Goal: Complete application form: Fill out and submit a form for a specific purpose

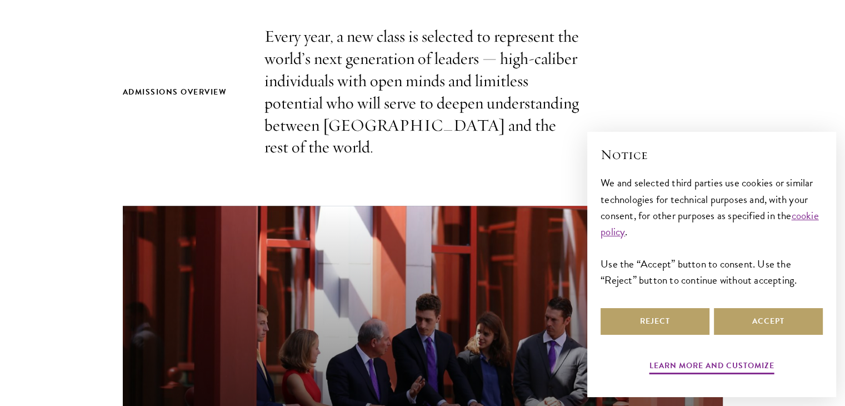
scroll to position [389, 0]
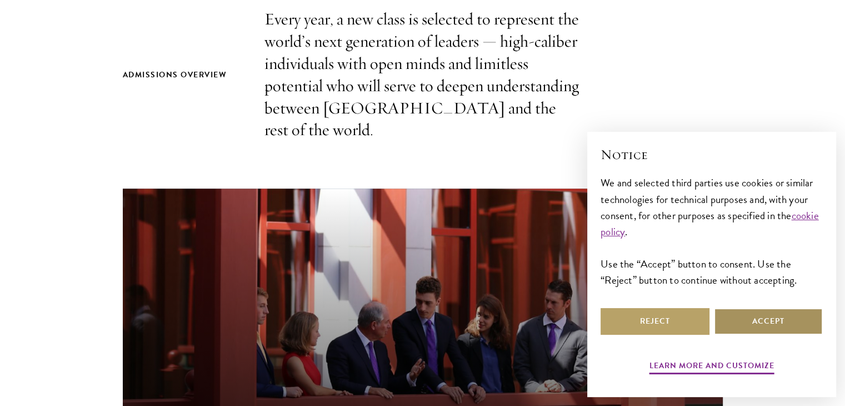
click at [752, 320] on button "Accept" at bounding box center [768, 321] width 109 height 27
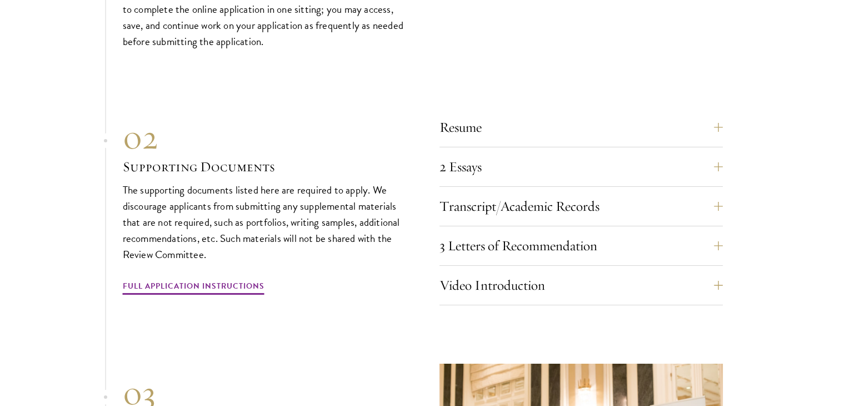
scroll to position [3778, 0]
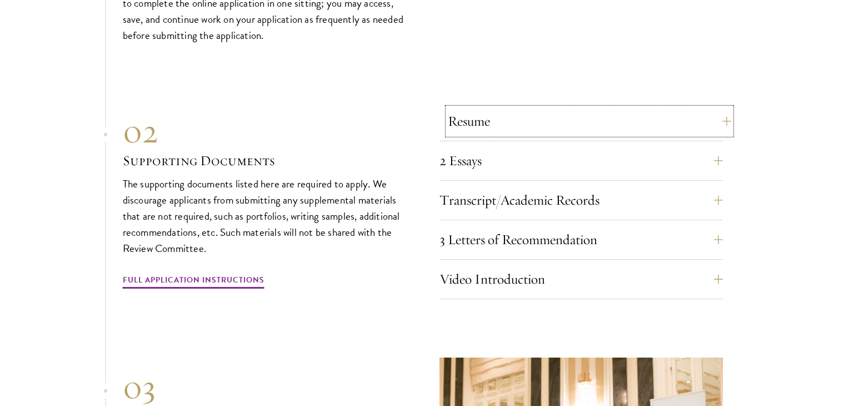
click at [662, 116] on button "Resume" at bounding box center [589, 121] width 283 height 27
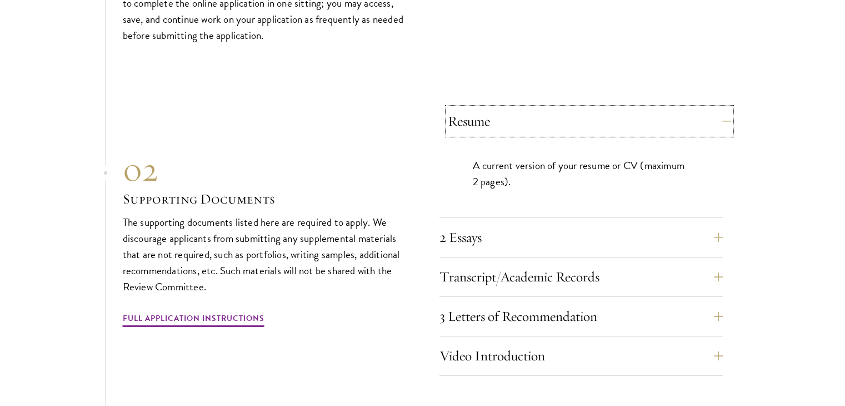
click at [662, 116] on button "Resume" at bounding box center [589, 121] width 283 height 27
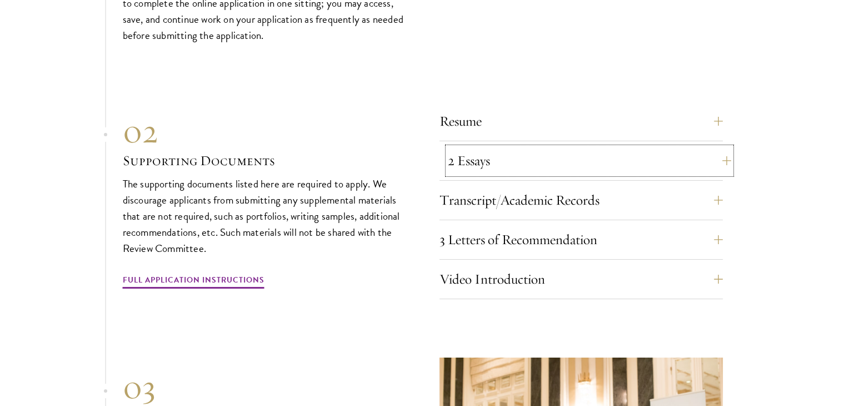
click at [606, 160] on button "2 Essays" at bounding box center [589, 160] width 283 height 27
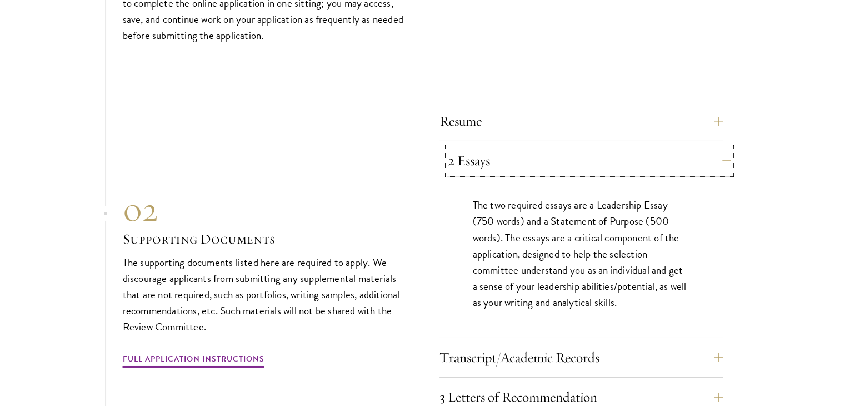
click at [678, 153] on button "2 Essays" at bounding box center [589, 160] width 283 height 27
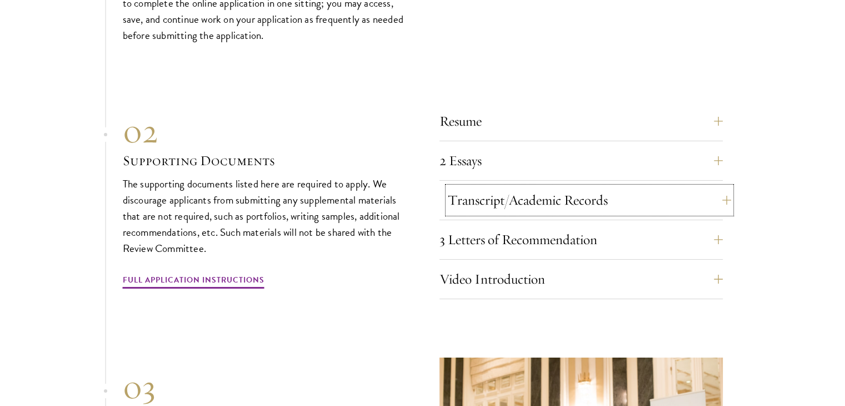
click at [595, 203] on button "Transcript/Academic Records" at bounding box center [589, 200] width 283 height 27
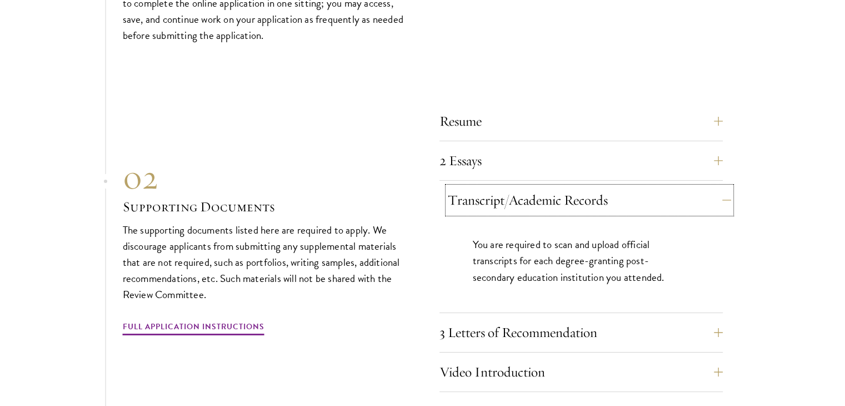
click at [702, 193] on button "Transcript/Academic Records" at bounding box center [589, 200] width 283 height 27
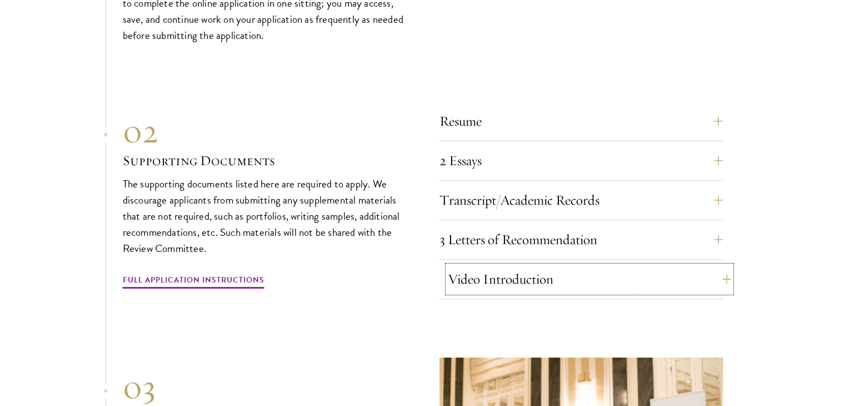
click at [643, 266] on button "Video Introduction" at bounding box center [589, 279] width 283 height 27
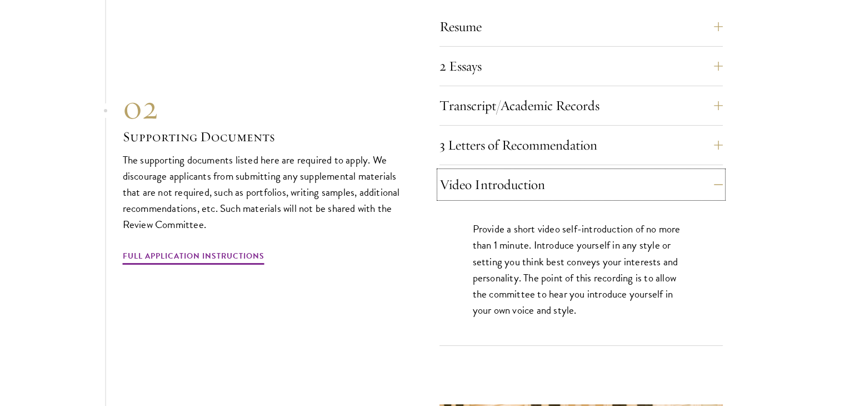
scroll to position [3890, 0]
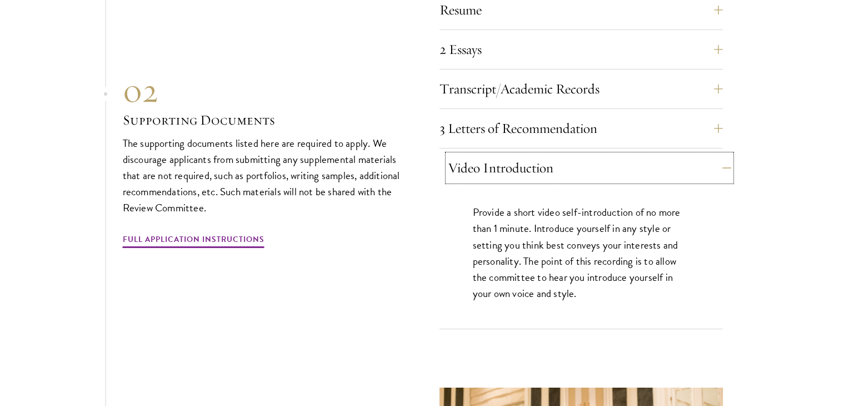
click at [683, 156] on button "Video Introduction" at bounding box center [589, 167] width 283 height 27
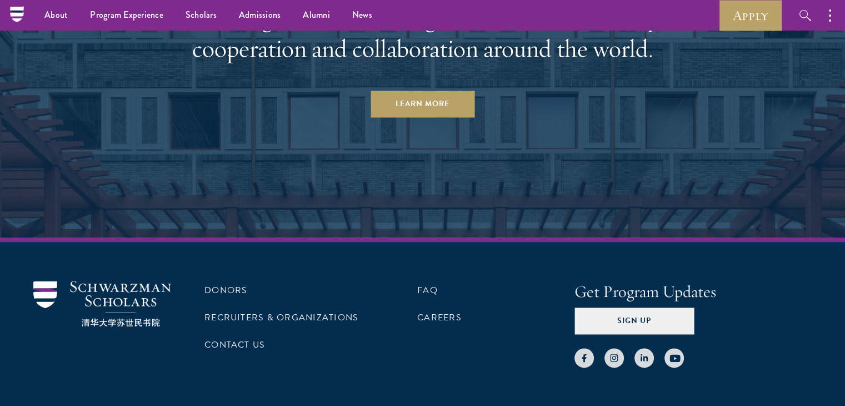
scroll to position [5780, 0]
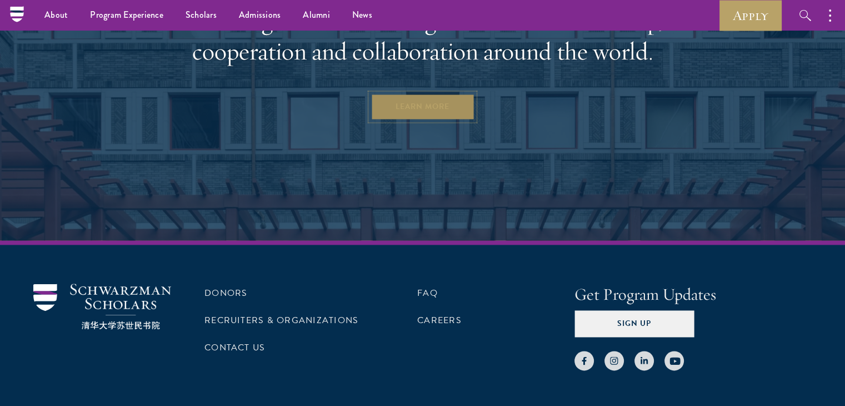
click at [436, 98] on link "Learn More" at bounding box center [423, 106] width 104 height 27
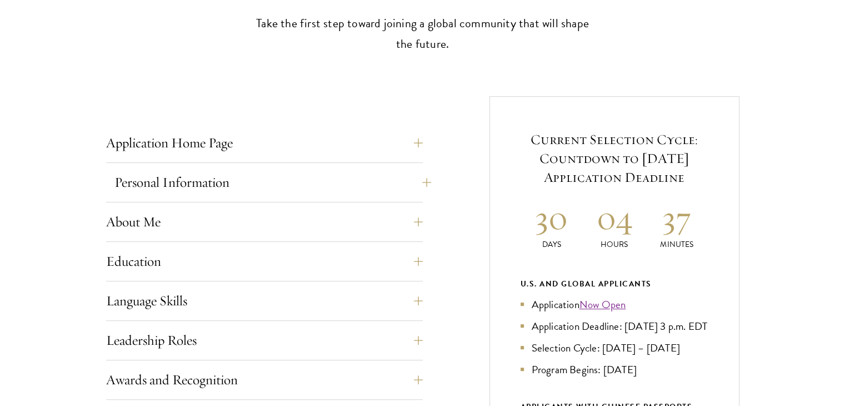
scroll to position [389, 0]
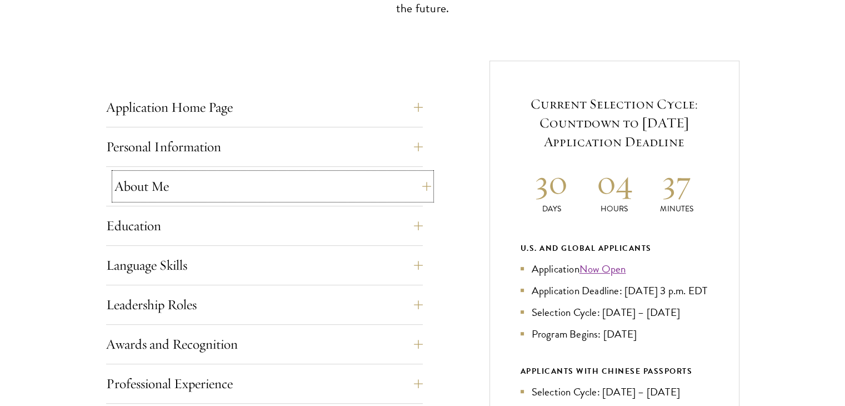
click at [357, 182] on button "About Me" at bounding box center [272, 186] width 317 height 27
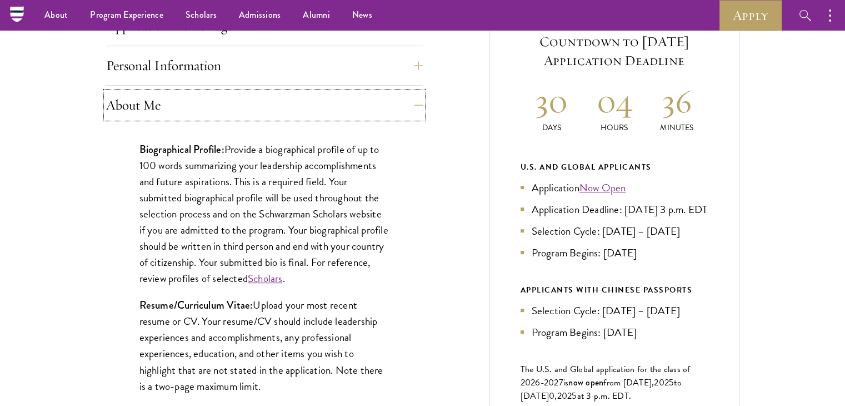
scroll to position [445, 0]
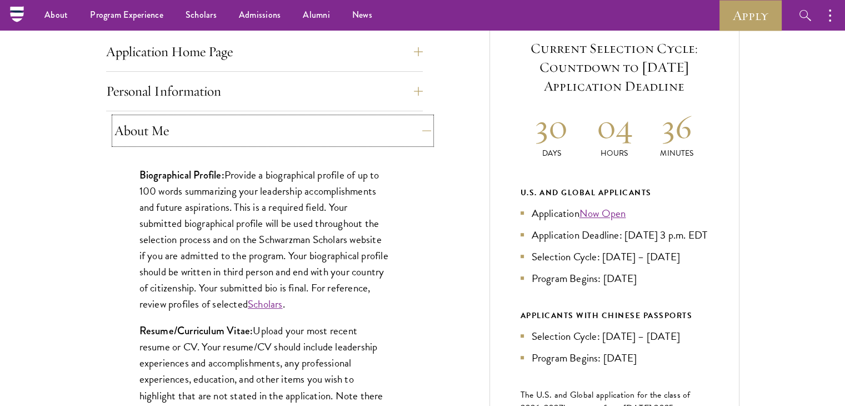
click at [378, 120] on button "About Me" at bounding box center [272, 130] width 317 height 27
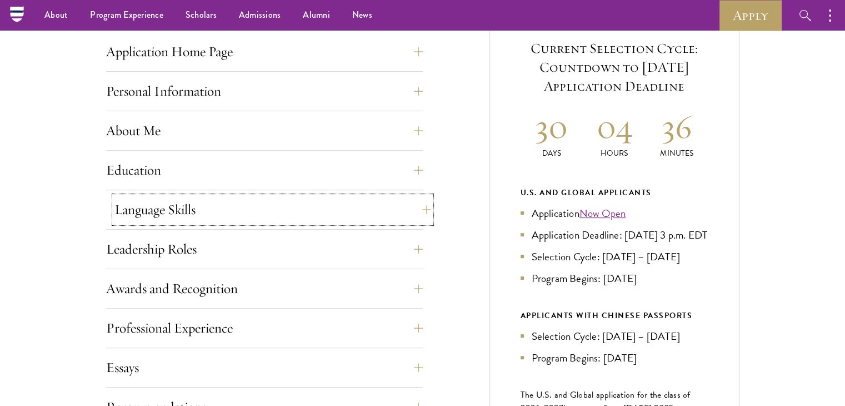
click at [301, 213] on button "Language Skills" at bounding box center [272, 209] width 317 height 27
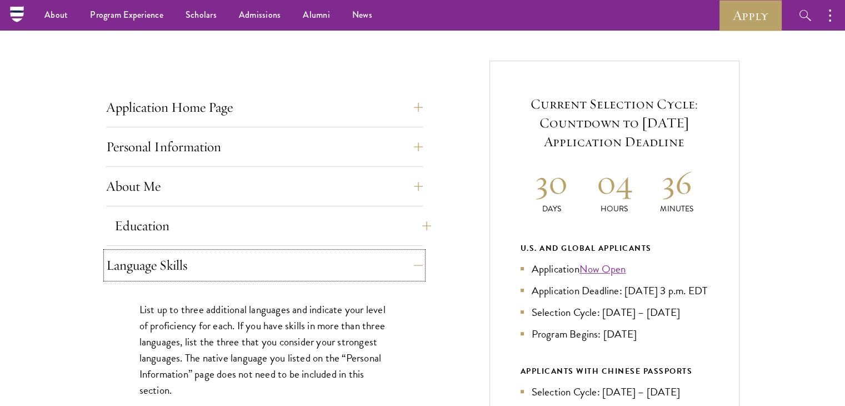
scroll to position [389, 0]
click at [364, 258] on button "Language Skills" at bounding box center [272, 265] width 317 height 27
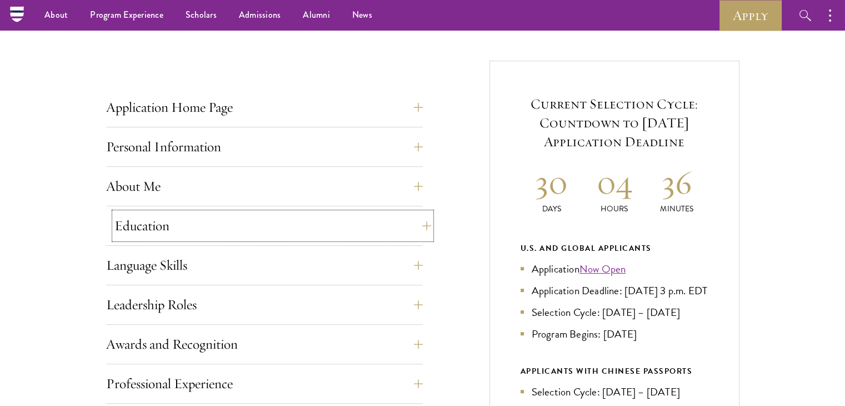
click at [375, 232] on button "Education" at bounding box center [272, 225] width 317 height 27
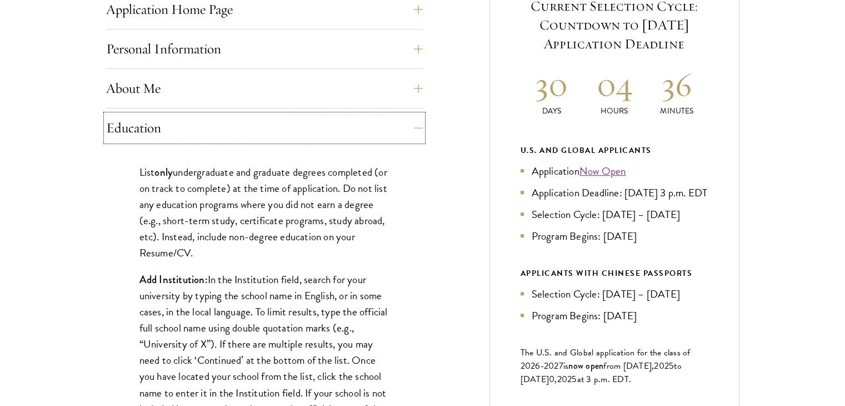
scroll to position [500, 0]
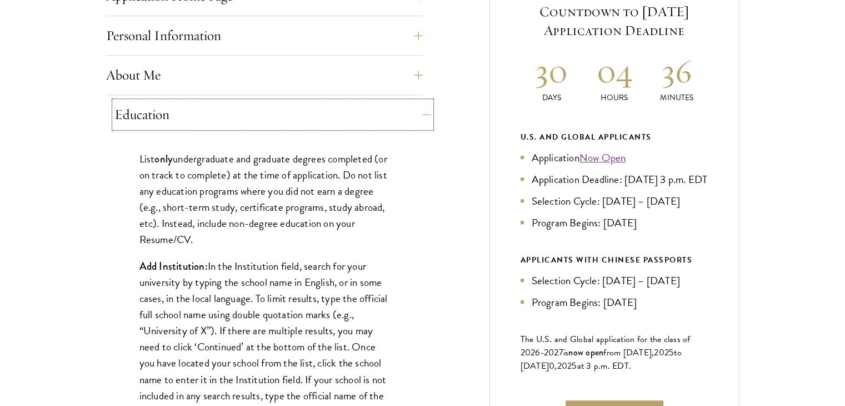
click at [382, 118] on button "Education" at bounding box center [272, 114] width 317 height 27
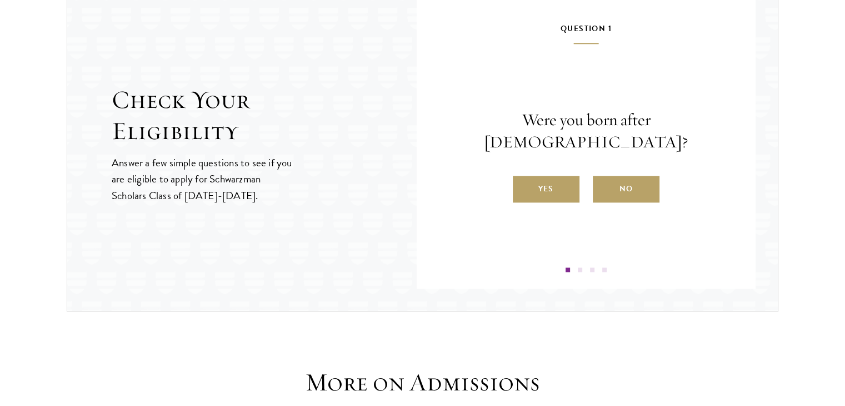
scroll to position [1222, 0]
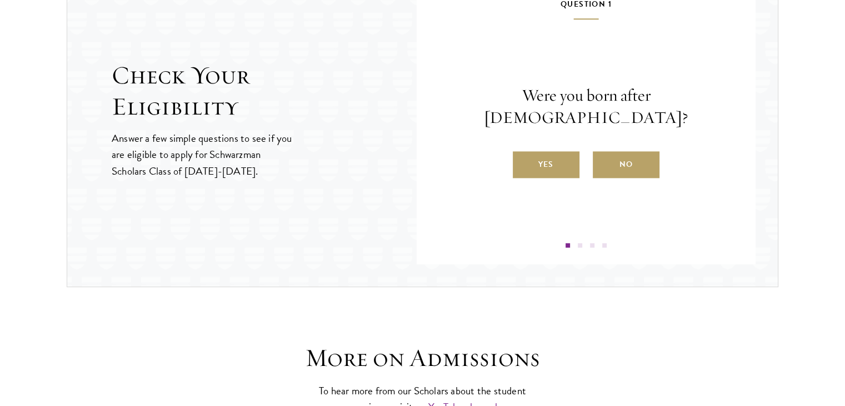
click at [563, 156] on label "Yes" at bounding box center [546, 164] width 67 height 27
click at [523, 156] on input "Yes" at bounding box center [518, 157] width 10 height 10
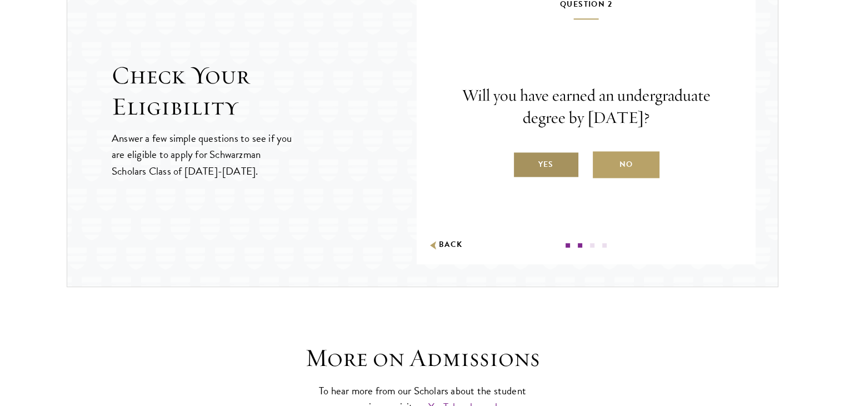
click at [548, 164] on label "Yes" at bounding box center [546, 164] width 67 height 27
click at [523, 162] on input "Yes" at bounding box center [518, 157] width 10 height 10
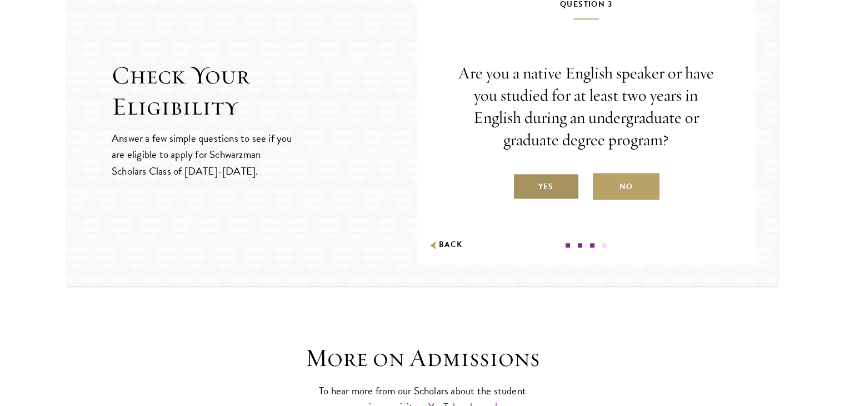
click at [558, 189] on label "Yes" at bounding box center [546, 186] width 67 height 27
click at [523, 184] on input "Yes" at bounding box center [518, 179] width 10 height 10
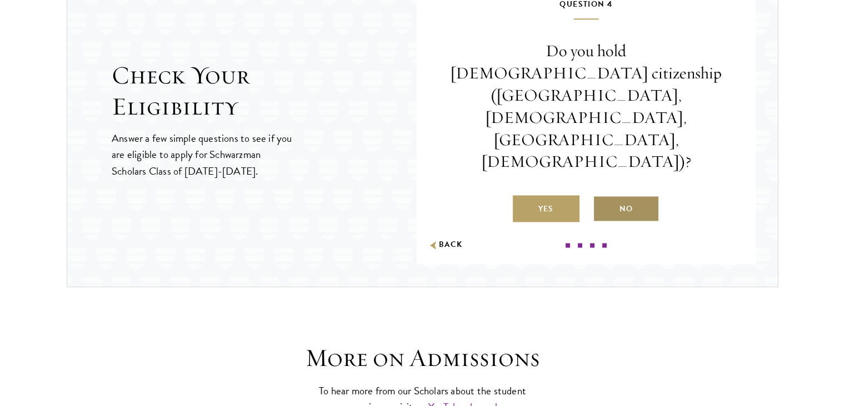
click at [633, 195] on label "No" at bounding box center [626, 208] width 67 height 27
click at [603, 197] on input "No" at bounding box center [598, 202] width 10 height 10
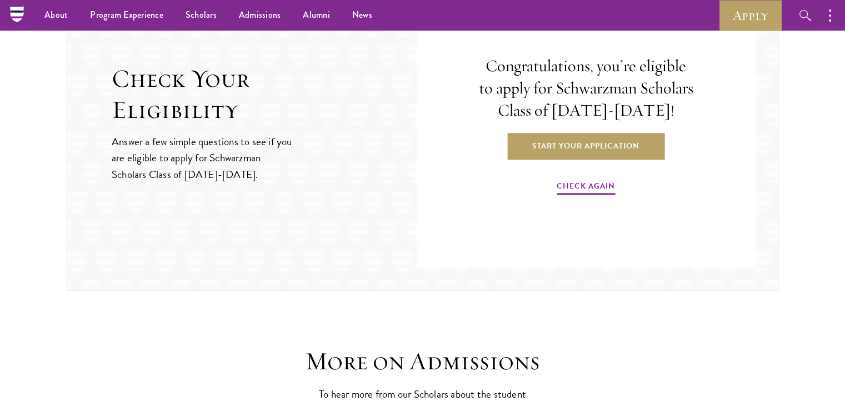
scroll to position [1177, 0]
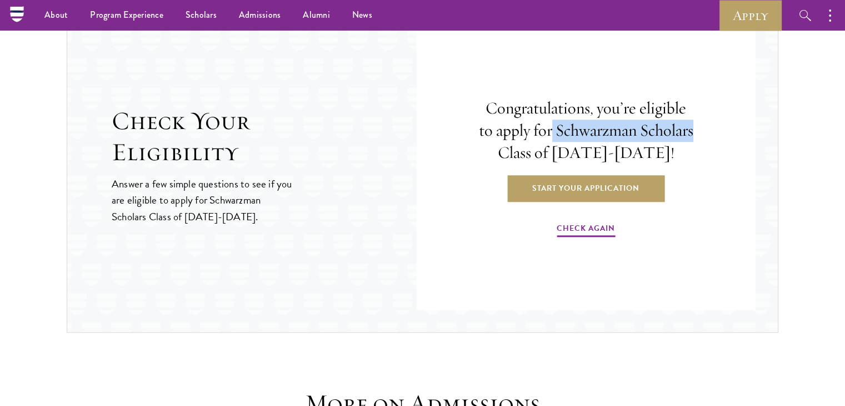
drag, startPoint x: 689, startPoint y: 132, endPoint x: 545, endPoint y: 136, distance: 144.5
click at [545, 136] on h4 "Congratulations, you’re eligible to apply for Schwarzman Scholars Class of [DAT…" at bounding box center [586, 130] width 217 height 67
copy h4 "Schwarzman Scholars"
